Goal: Check status: Check status

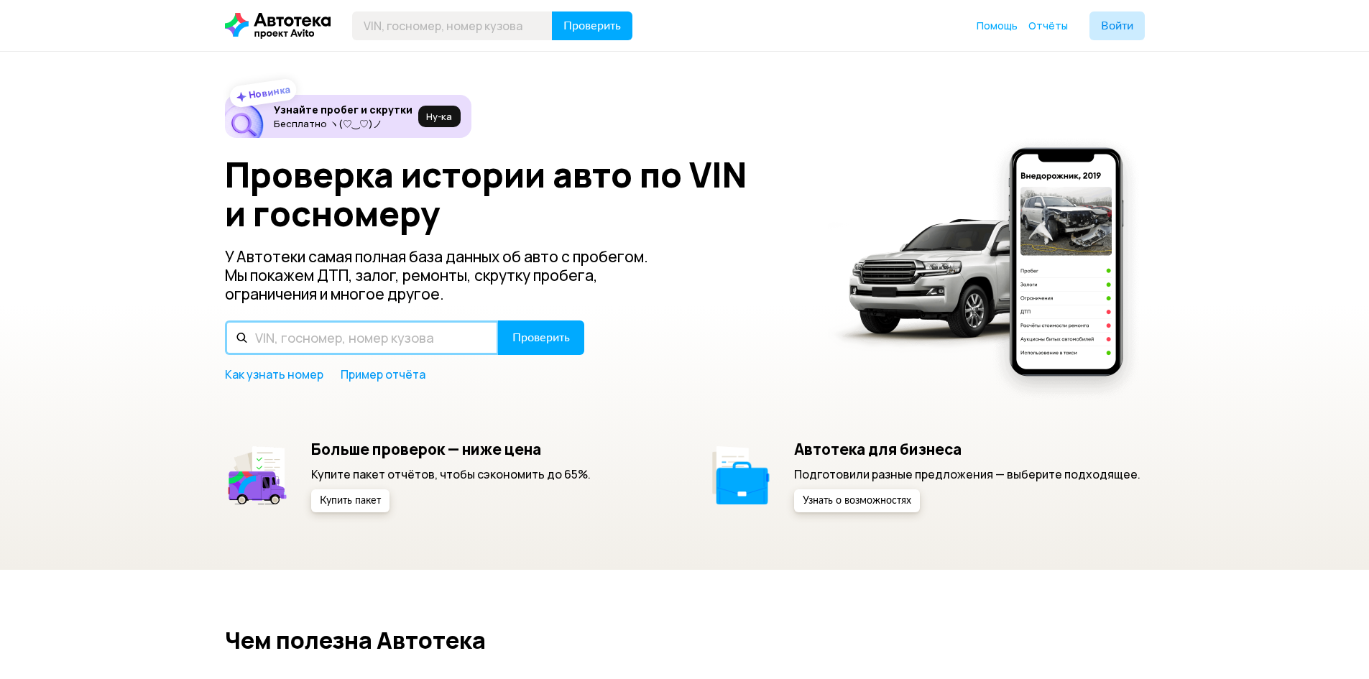
click at [292, 345] on input "text" at bounding box center [362, 337] width 274 height 34
type input "["
type input "X"
type input "[VEHICLE_IDENTIFICATION_NUMBER]"
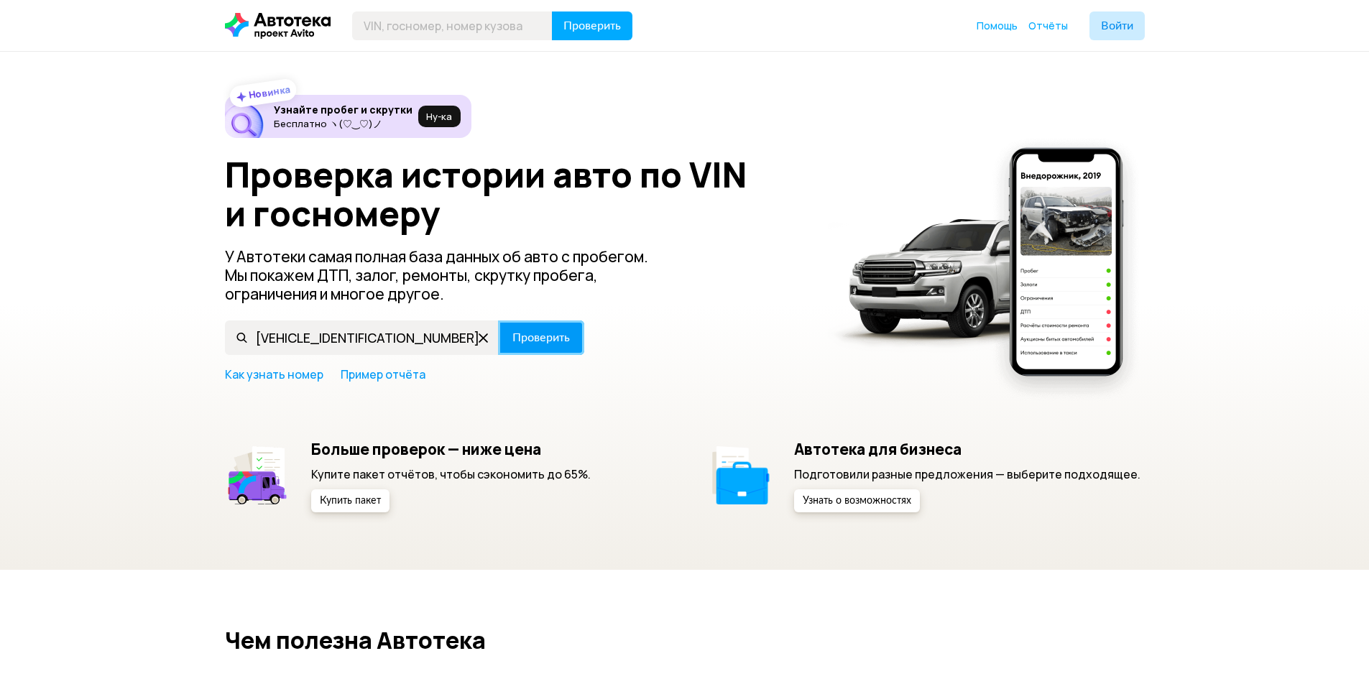
click at [537, 341] on span "Проверить" at bounding box center [540, 337] width 57 height 11
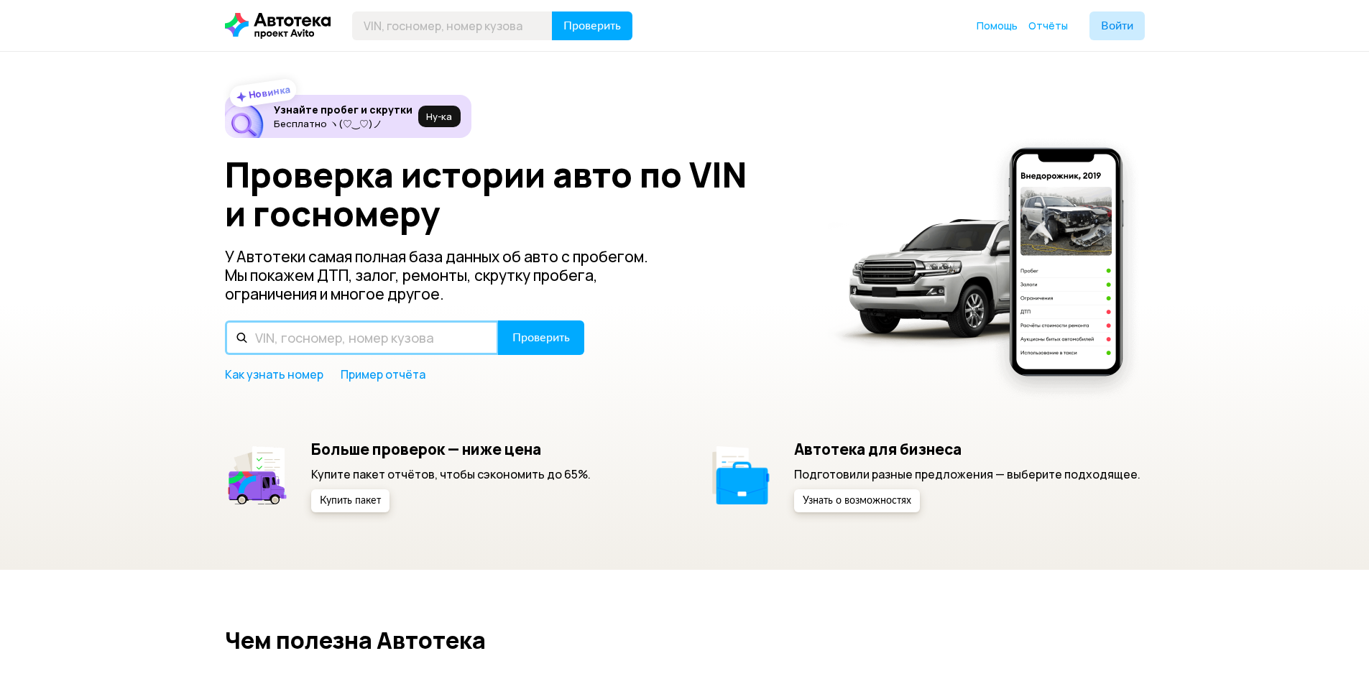
click at [353, 348] on input "text" at bounding box center [362, 337] width 274 height 34
click at [294, 337] on input "[VEHICLE_IDENTIFICATION_NUMBER]" at bounding box center [362, 337] width 274 height 34
type input "[VEHICLE_IDENTIFICATION_NUMBER]"
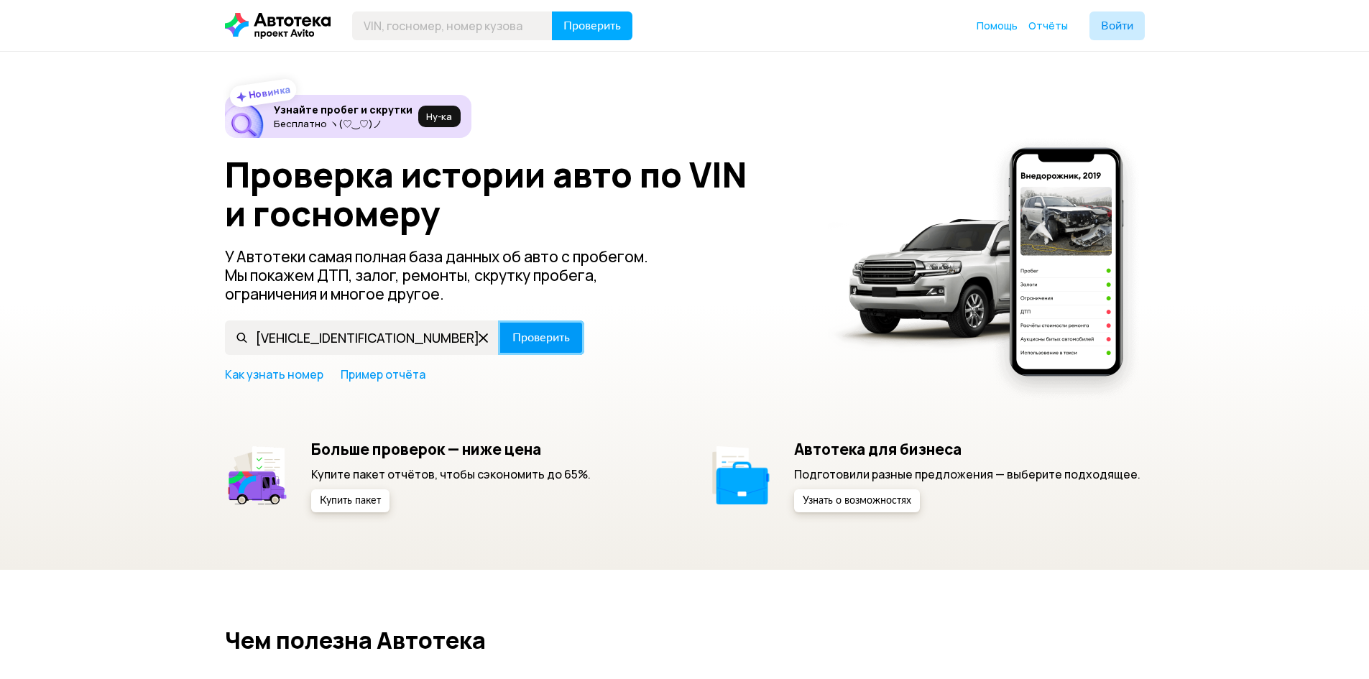
click at [542, 341] on span "Проверить" at bounding box center [540, 337] width 57 height 11
